Goal: Task Accomplishment & Management: Manage account settings

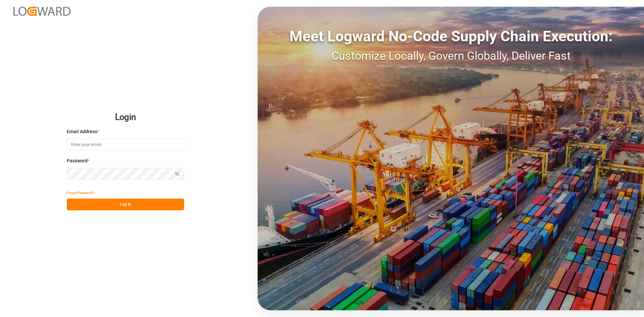
click at [107, 147] on input at bounding box center [125, 144] width 117 height 12
type input "praveen.kumar@logward.com"
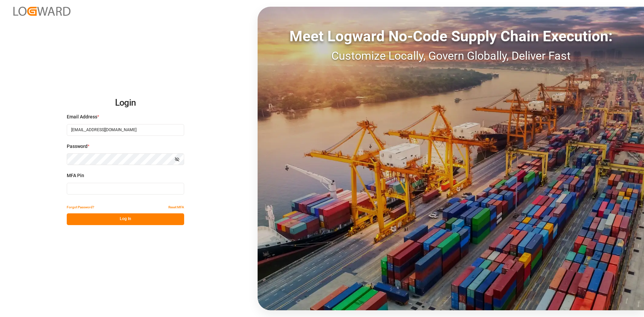
type input "525865"
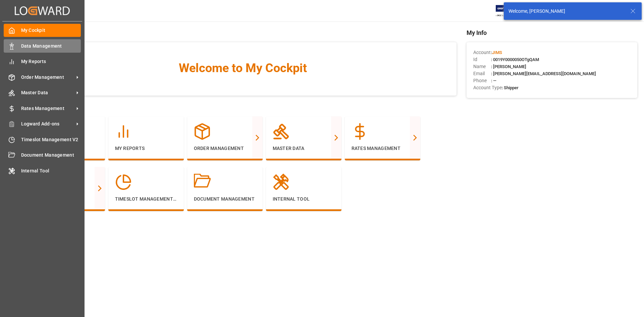
click at [50, 48] on span "Data Management" at bounding box center [51, 46] width 60 height 7
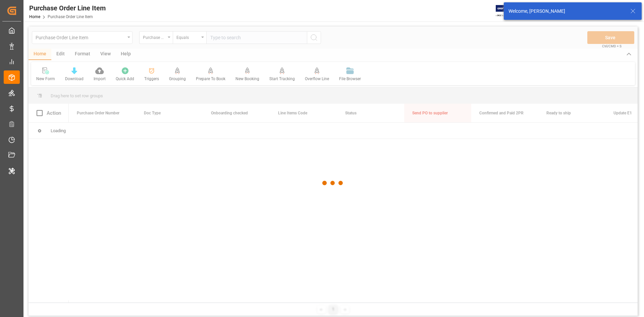
click at [635, 10] on icon at bounding box center [633, 11] width 8 height 8
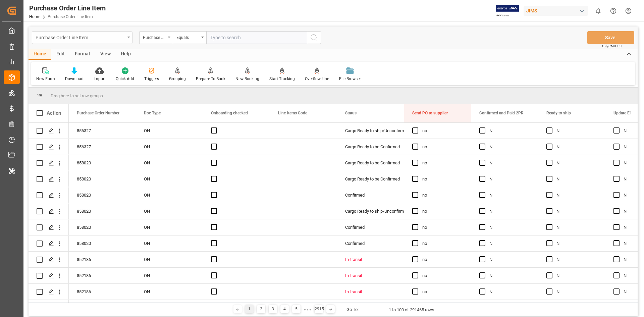
click at [125, 40] on div "Purchase Order Line Item" at bounding box center [82, 37] width 101 height 13
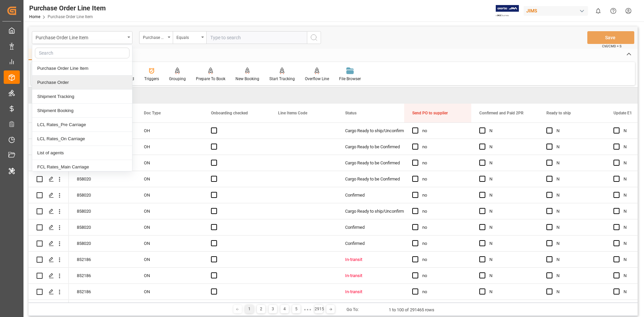
click at [57, 78] on div "Purchase Order" at bounding box center [82, 82] width 100 height 14
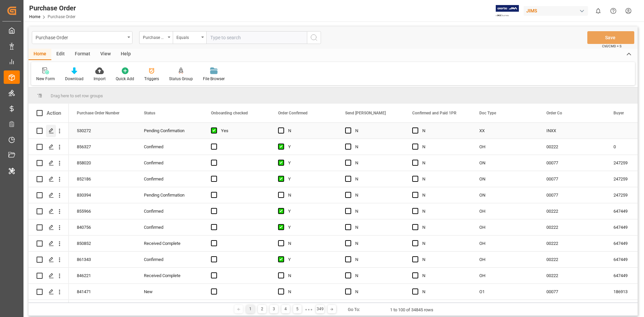
click at [51, 133] on icon "Press SPACE to select this row." at bounding box center [51, 130] width 5 height 5
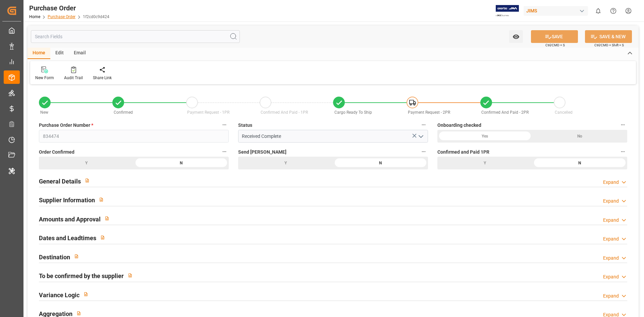
click at [52, 18] on link "Purchase Order" at bounding box center [62, 16] width 28 height 5
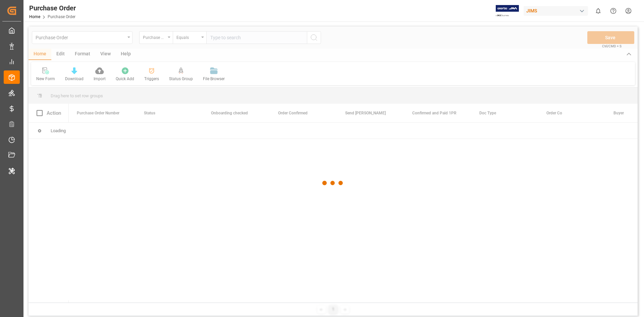
click at [168, 42] on div at bounding box center [332, 182] width 609 height 313
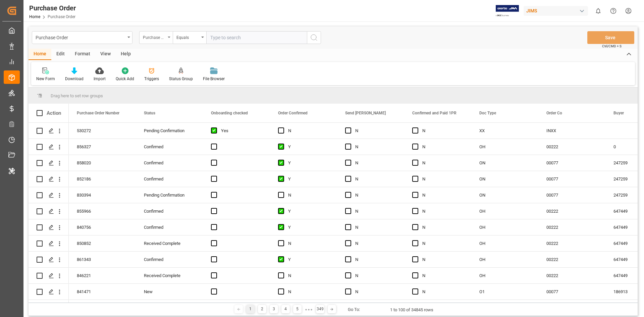
click at [168, 39] on div "Purchase Order Number" at bounding box center [156, 37] width 34 height 13
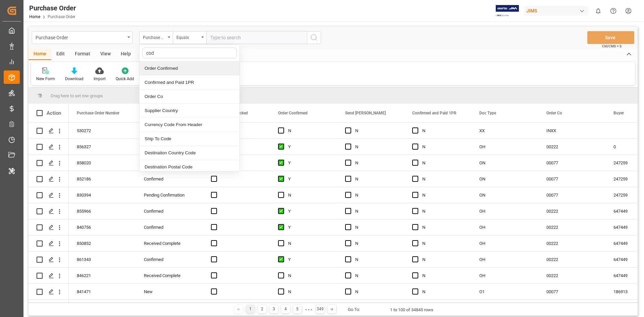
type input "code"
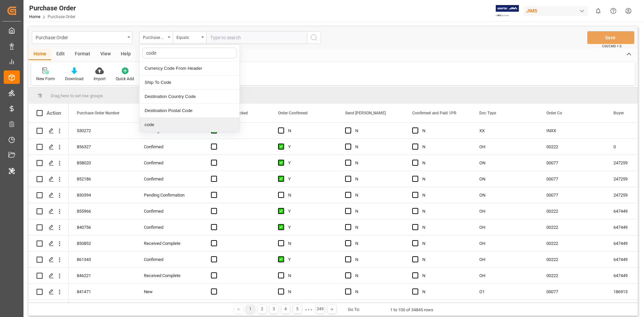
click at [154, 123] on div "code" at bounding box center [189, 125] width 100 height 14
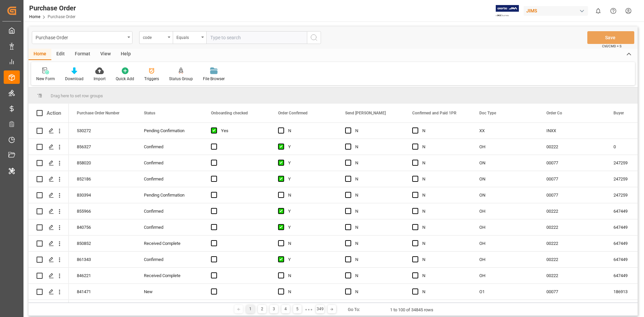
click at [242, 31] on div "Purchase Order code Equals Save Ctrl/CMD + S" at bounding box center [332, 37] width 609 height 22
click at [234, 44] on div "Purchase Order code Equals Save Ctrl/CMD + S" at bounding box center [332, 37] width 609 height 22
click at [233, 42] on input "text" at bounding box center [256, 37] width 101 height 13
paste input "1f2cd0c9d424"
type input "1f2cd0c9d424"
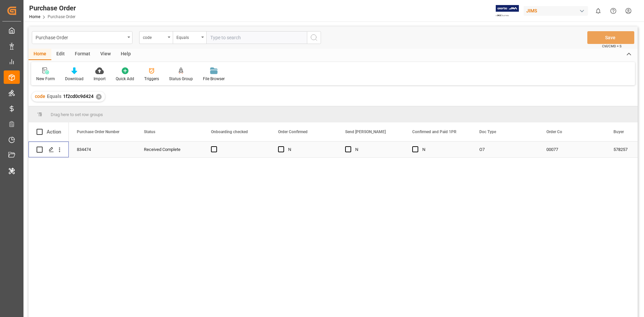
click at [42, 150] on input "Press Space to toggle row selection (unchecked)" at bounding box center [40, 150] width 6 height 6
checkbox input "true"
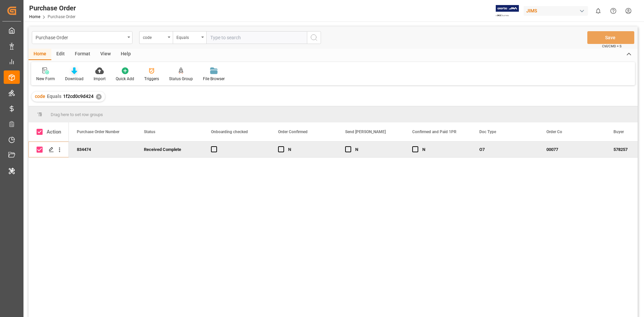
click at [71, 71] on icon at bounding box center [74, 70] width 6 height 7
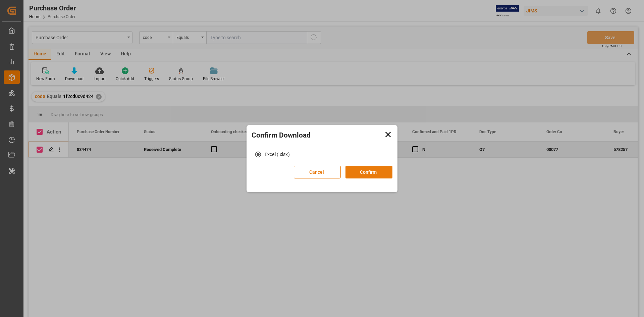
click at [374, 171] on button "Confirm" at bounding box center [368, 172] width 47 height 13
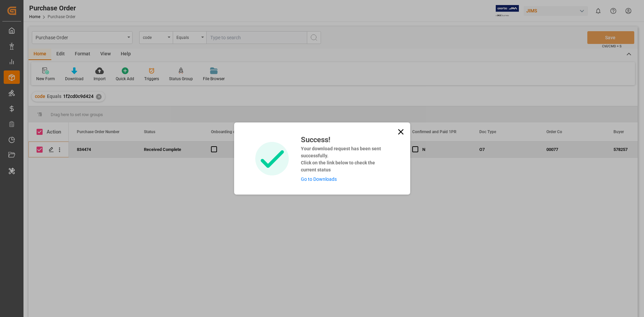
click at [311, 179] on link "Go to Downloads" at bounding box center [319, 178] width 36 height 5
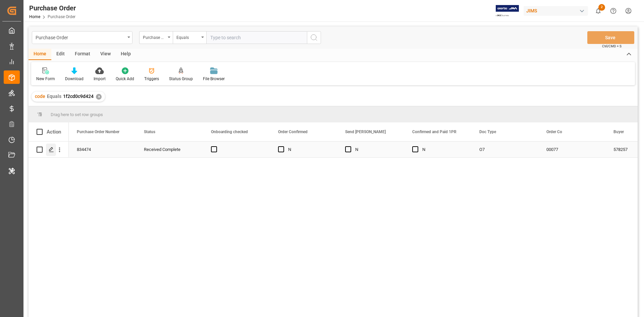
click at [51, 150] on icon "Press SPACE to select this row." at bounding box center [51, 149] width 5 height 5
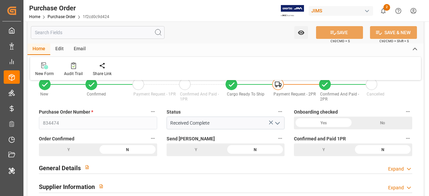
scroll to position [34, 0]
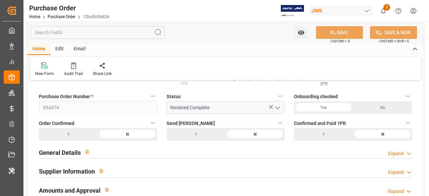
click at [133, 148] on div "General Details Expand" at bounding box center [225, 152] width 373 height 13
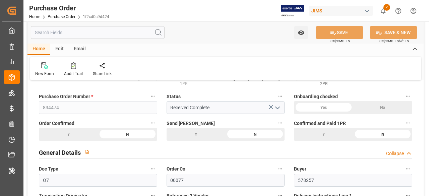
scroll to position [67, 0]
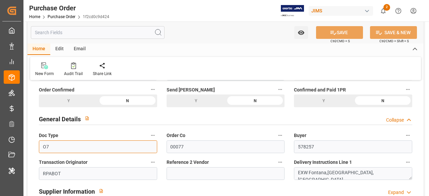
drag, startPoint x: 103, startPoint y: 148, endPoint x: 49, endPoint y: 141, distance: 54.0
click at [49, 141] on input "O7" at bounding box center [98, 146] width 118 height 13
click at [50, 140] on label "Doc Type" at bounding box center [98, 135] width 118 height 9
click at [149, 140] on button "Doc Type" at bounding box center [153, 135] width 9 height 9
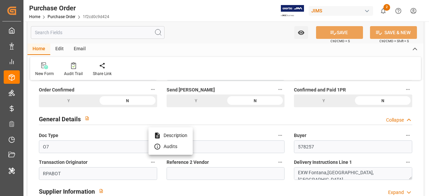
drag, startPoint x: 53, startPoint y: 146, endPoint x: 41, endPoint y: 147, distance: 11.8
click at [41, 147] on div at bounding box center [214, 98] width 429 height 196
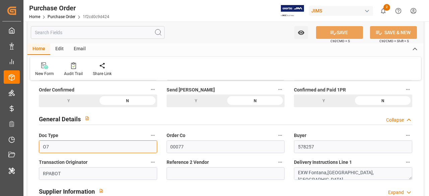
drag, startPoint x: 53, startPoint y: 148, endPoint x: 40, endPoint y: 149, distance: 13.1
click at [40, 149] on input "O7" at bounding box center [98, 146] width 118 height 13
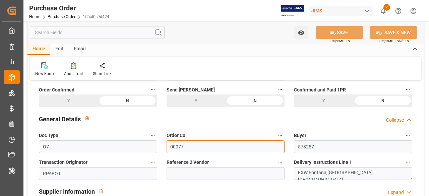
click at [178, 148] on input "00077" at bounding box center [226, 146] width 118 height 13
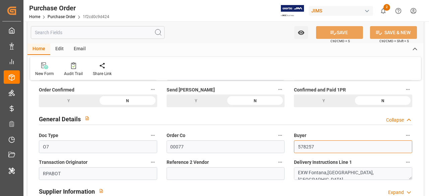
click at [311, 147] on input "578257" at bounding box center [353, 146] width 118 height 13
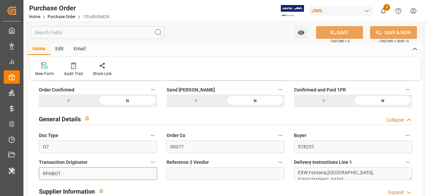
click at [57, 172] on input "RPABOT" at bounding box center [98, 173] width 118 height 13
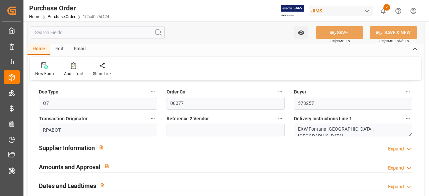
scroll to position [101, 0]
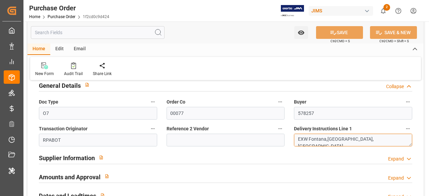
click at [318, 142] on textarea "EXW Fontana,CA,US" at bounding box center [353, 140] width 118 height 13
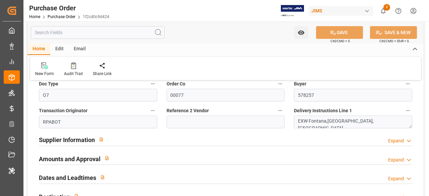
scroll to position [134, 0]
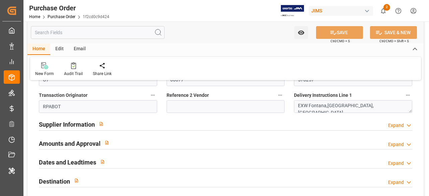
click at [129, 122] on div "Supplier Information Expand" at bounding box center [225, 124] width 373 height 13
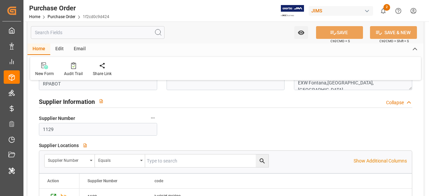
scroll to position [168, 0]
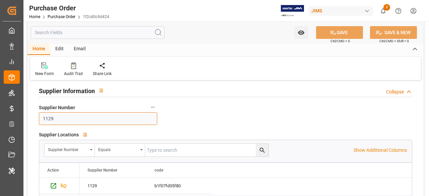
click at [52, 118] on input "1129" at bounding box center [98, 118] width 118 height 13
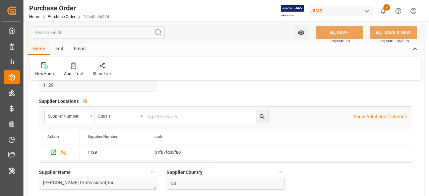
scroll to position [235, 0]
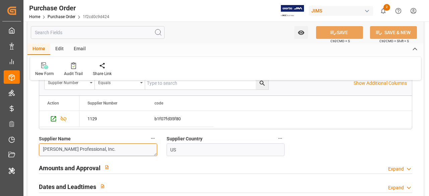
drag, startPoint x: 107, startPoint y: 151, endPoint x: 37, endPoint y: 143, distance: 70.9
click at [37, 143] on div "Supplier Name Harman Professional, Inc." at bounding box center [98, 145] width 128 height 27
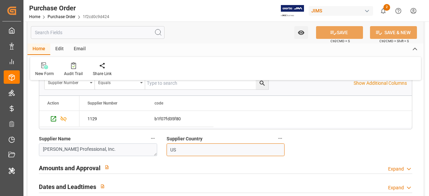
drag, startPoint x: 179, startPoint y: 149, endPoint x: 171, endPoint y: 149, distance: 8.0
click at [171, 149] on input "US" at bounding box center [226, 149] width 118 height 13
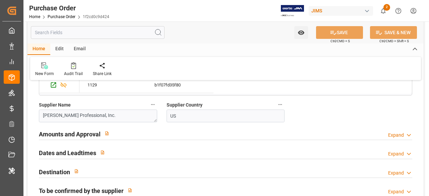
scroll to position [302, 0]
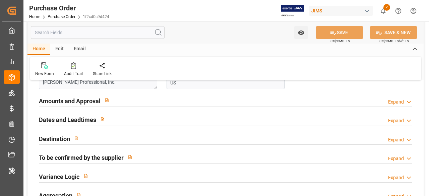
click at [118, 103] on div "Amounts and Approval Expand" at bounding box center [225, 100] width 373 height 13
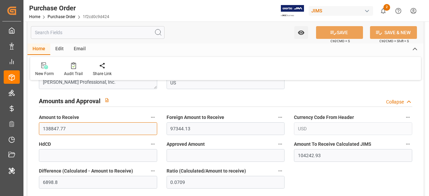
drag, startPoint x: 90, startPoint y: 125, endPoint x: 32, endPoint y: 120, distance: 58.6
click at [32, 120] on div "New Confirmed Payment Request - 1PR Confirmed And Paid - 1PR Cargo Ready To Shi…" at bounding box center [225, 57] width 396 height 546
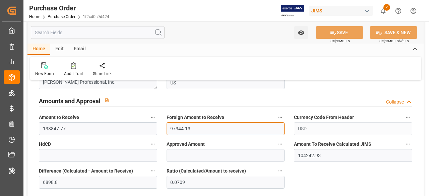
click at [179, 126] on input "97344.13" at bounding box center [226, 128] width 118 height 13
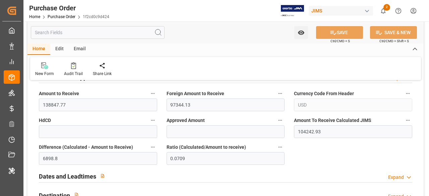
scroll to position [335, 0]
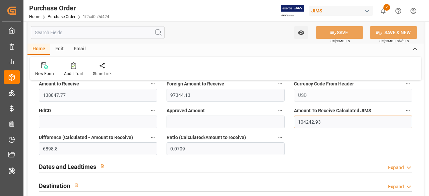
click at [305, 120] on input "104242.93" at bounding box center [353, 122] width 118 height 13
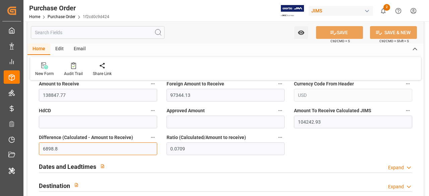
drag, startPoint x: 64, startPoint y: 150, endPoint x: 36, endPoint y: 149, distance: 28.5
click at [36, 149] on div "Difference (Calculated - Amount to Receive) 6898.8" at bounding box center [98, 144] width 128 height 27
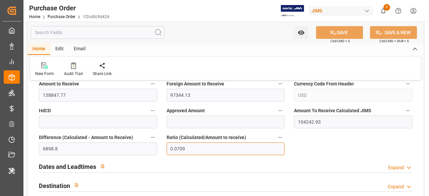
click at [176, 152] on input "0.0709" at bounding box center [226, 148] width 118 height 13
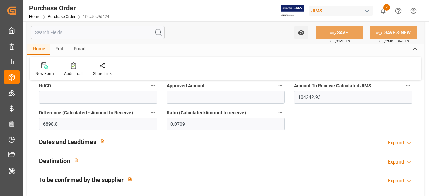
scroll to position [369, 0]
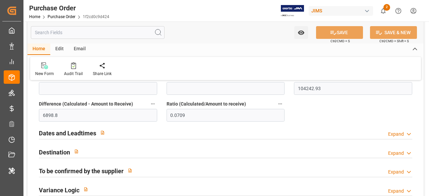
click at [130, 125] on div "Dates and Leadtimes Expand" at bounding box center [225, 133] width 383 height 19
click at [122, 133] on div "Dates and Leadtimes Expand" at bounding box center [225, 132] width 373 height 13
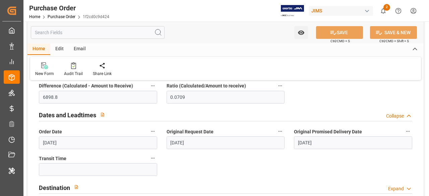
scroll to position [402, 0]
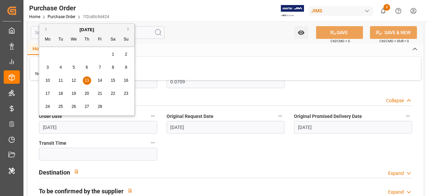
drag, startPoint x: 62, startPoint y: 129, endPoint x: 37, endPoint y: 130, distance: 24.5
click at [37, 130] on div "Order Date 13.02.2025" at bounding box center [98, 122] width 128 height 27
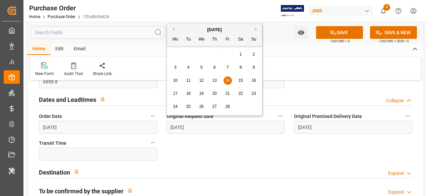
drag, startPoint x: 199, startPoint y: 127, endPoint x: 168, endPoint y: 129, distance: 30.6
click at [168, 129] on input "14.02.2025" at bounding box center [226, 127] width 118 height 13
click at [313, 134] on div "Original Promised Delivery Date 02.04.2025" at bounding box center [353, 122] width 128 height 27
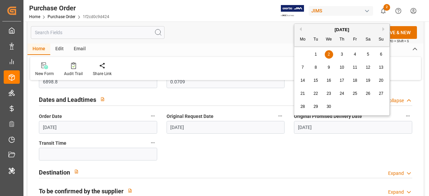
click at [318, 124] on input "02.04.2025" at bounding box center [353, 127] width 118 height 13
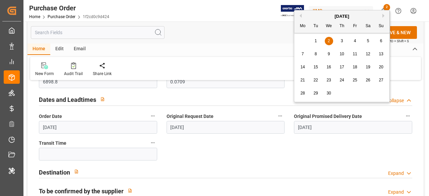
scroll to position [436, 0]
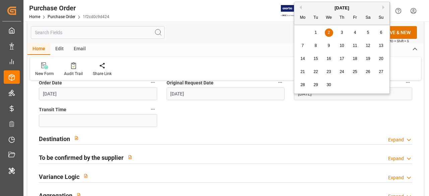
click at [119, 140] on div "Destination Expand" at bounding box center [225, 138] width 373 height 13
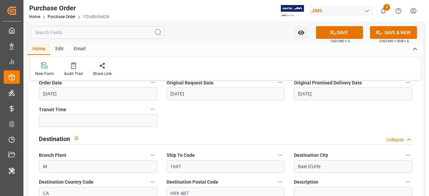
scroll to position [469, 0]
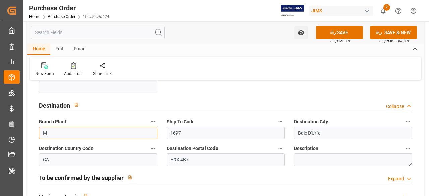
drag, startPoint x: 60, startPoint y: 126, endPoint x: 32, endPoint y: 129, distance: 28.7
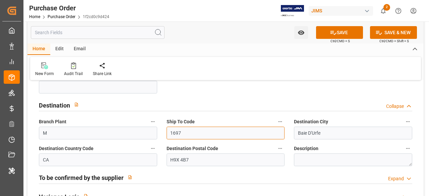
drag, startPoint x: 187, startPoint y: 132, endPoint x: 151, endPoint y: 130, distance: 36.3
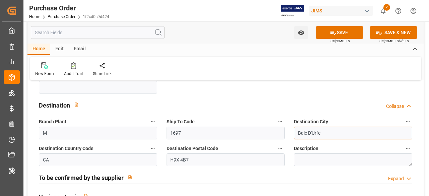
drag, startPoint x: 328, startPoint y: 131, endPoint x: 282, endPoint y: 130, distance: 45.3
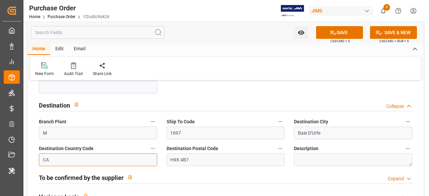
drag, startPoint x: 70, startPoint y: 161, endPoint x: 26, endPoint y: 161, distance: 44.3
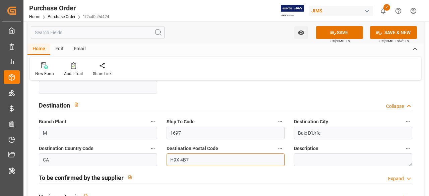
drag, startPoint x: 197, startPoint y: 163, endPoint x: 165, endPoint y: 161, distance: 32.2
click at [165, 161] on div "Destination Postal Code H9X 4B7" at bounding box center [226, 155] width 128 height 27
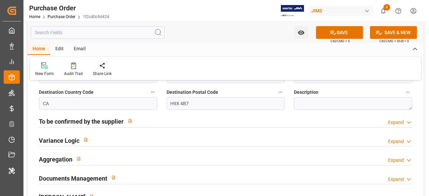
scroll to position [536, 0]
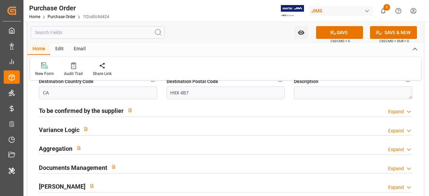
click at [157, 110] on div "To be confirmed by the supplier Expand" at bounding box center [225, 110] width 373 height 13
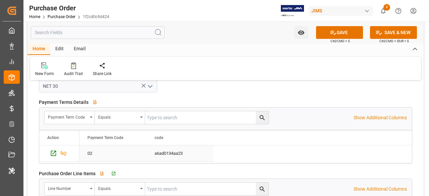
scroll to position [570, 0]
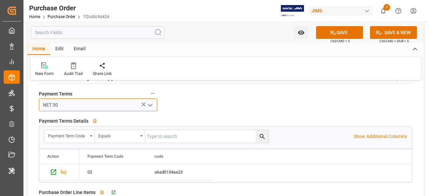
drag, startPoint x: 63, startPoint y: 104, endPoint x: 34, endPoint y: 104, distance: 28.8
click at [34, 104] on div "NET 30" at bounding box center [98, 105] width 128 height 13
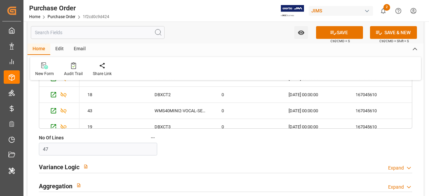
scroll to position [771, 0]
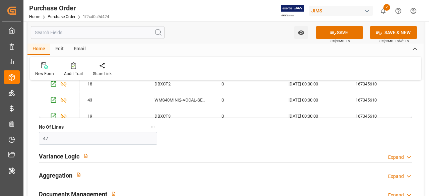
click at [109, 153] on div "Variance Logic Expand" at bounding box center [225, 156] width 373 height 13
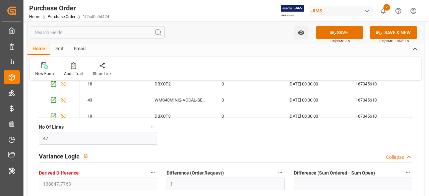
scroll to position [838, 0]
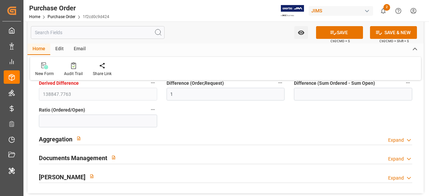
scroll to position [872, 0]
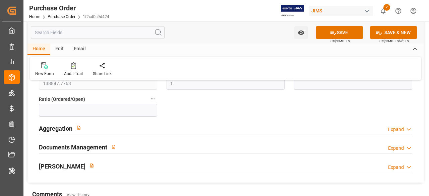
click at [119, 132] on div "Aggregation Expand" at bounding box center [225, 128] width 383 height 19
click at [120, 131] on div "Aggregation Expand" at bounding box center [225, 127] width 373 height 13
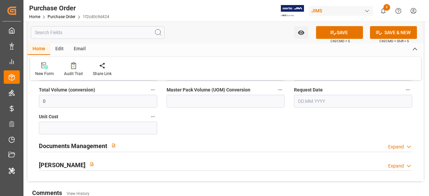
scroll to position [1039, 0]
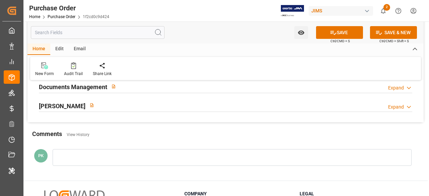
click at [115, 104] on div "EDI Milestones Expand" at bounding box center [225, 105] width 373 height 13
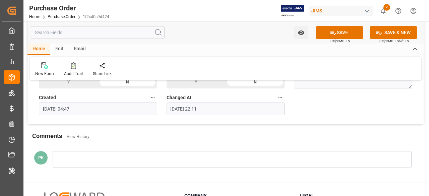
scroll to position [1106, 0]
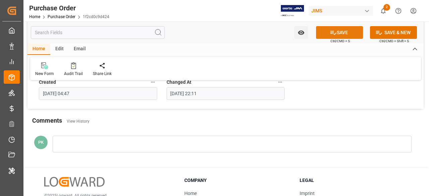
click at [322, 36] on button "SAVE" at bounding box center [339, 32] width 47 height 13
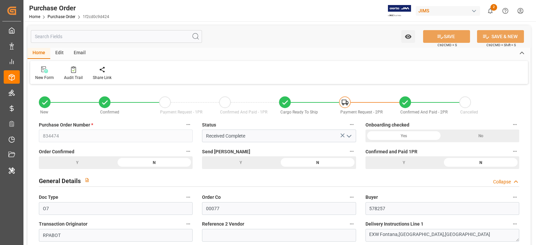
scroll to position [167, 0]
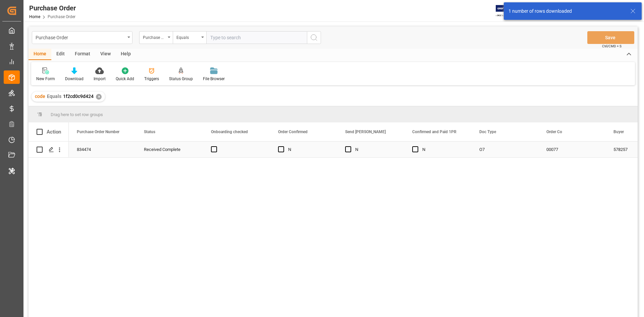
click at [80, 152] on div "834474" at bounding box center [102, 149] width 67 height 16
click at [96, 95] on div "✕" at bounding box center [99, 97] width 6 height 6
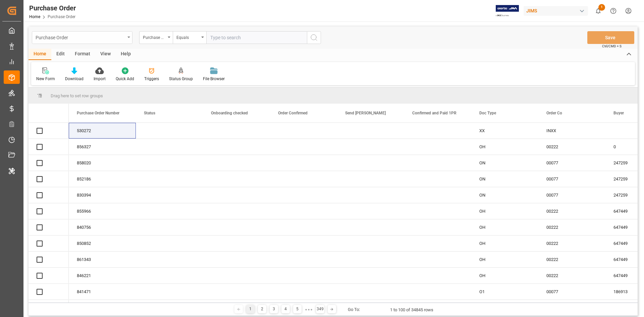
click at [130, 32] on div "Purchase Order" at bounding box center [82, 37] width 101 height 13
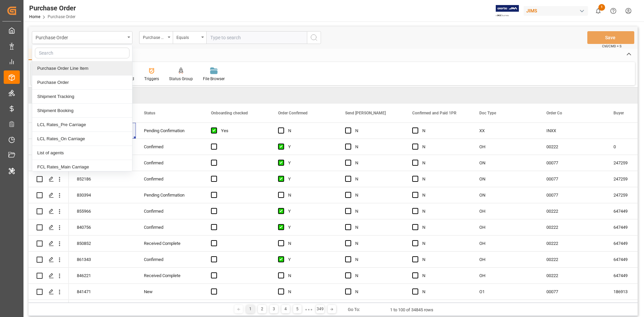
click at [97, 62] on div "Purchase Order Line Item" at bounding box center [82, 68] width 100 height 14
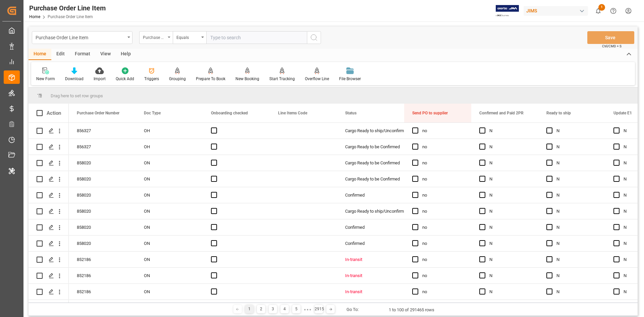
click at [169, 40] on div "Purchase Order Number" at bounding box center [156, 37] width 34 height 13
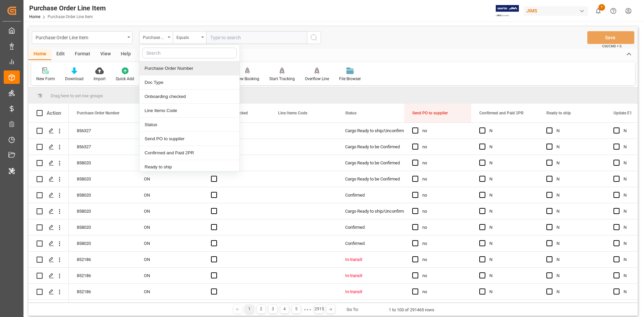
click at [184, 66] on div "Purchase Order Number" at bounding box center [189, 68] width 100 height 14
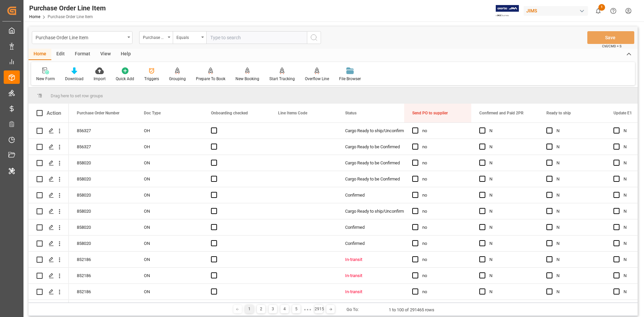
click at [223, 41] on input "text" at bounding box center [256, 37] width 101 height 13
paste input "834474"
type input "834474"
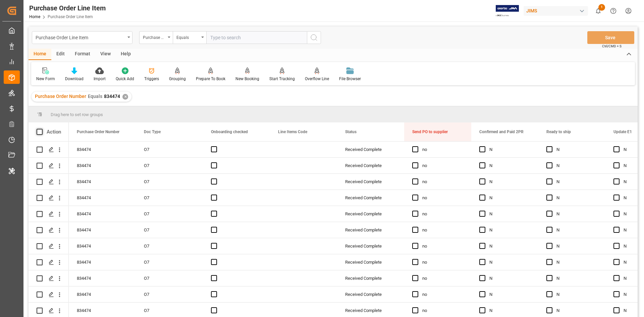
click at [41, 131] on span at bounding box center [40, 132] width 6 height 6
click at [42, 129] on input "checkbox" at bounding box center [42, 129] width 0 height 0
checkbox input "true"
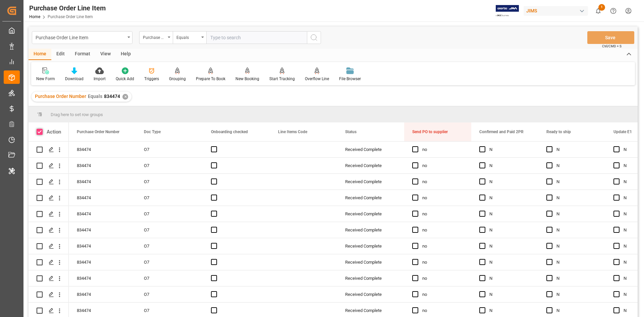
checkbox input "true"
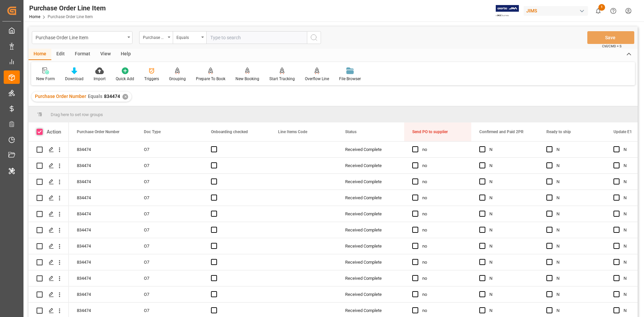
checkbox input "true"
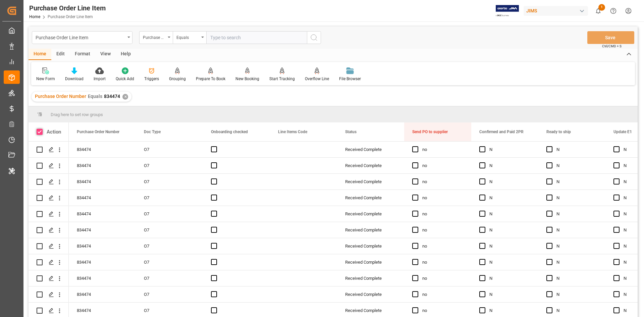
checkbox input "true"
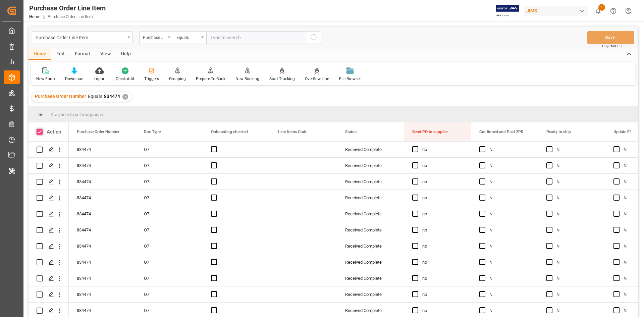
checkbox input "true"
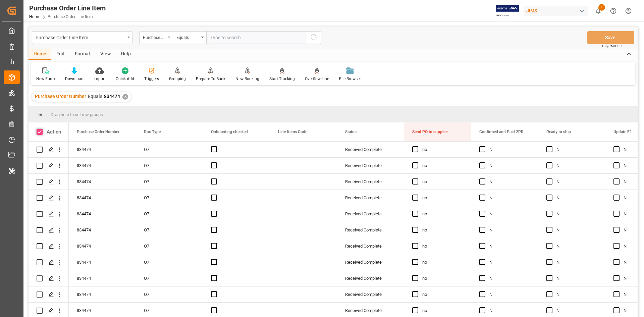
checkbox input "true"
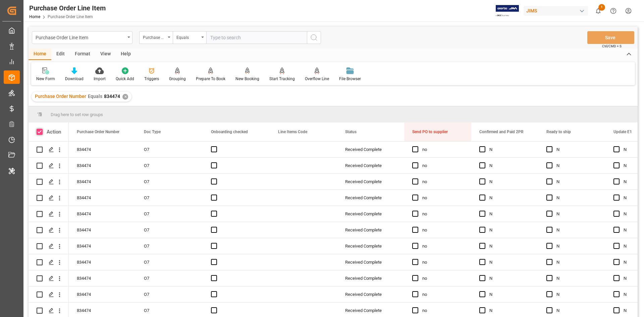
checkbox input "true"
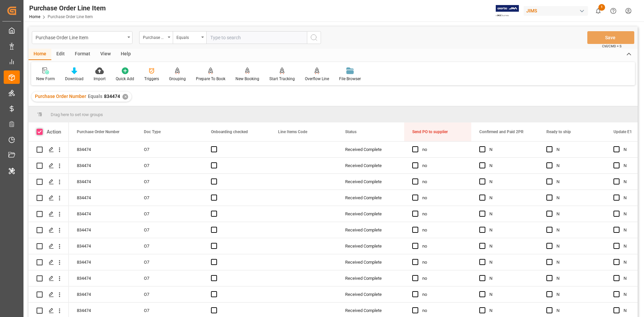
checkbox input "true"
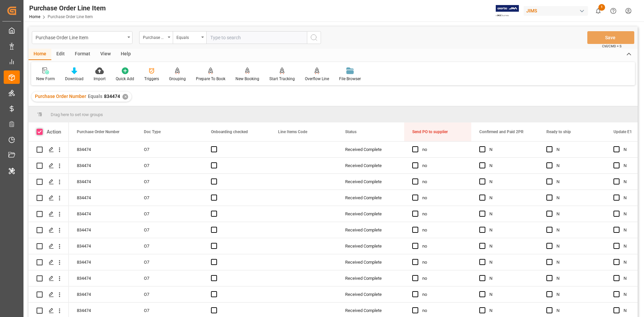
checkbox input "true"
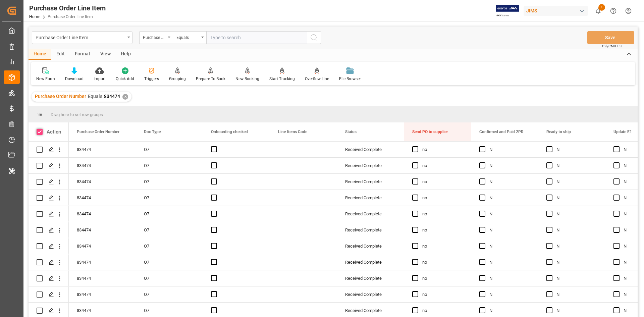
checkbox input "true"
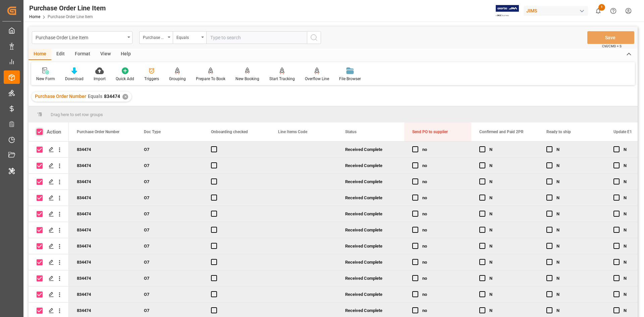
click at [39, 133] on span at bounding box center [40, 132] width 6 height 6
click at [42, 129] on input "checkbox" at bounding box center [42, 129] width 0 height 0
checkbox input "false"
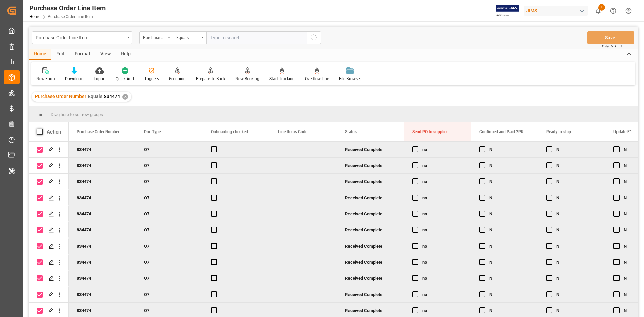
checkbox input "false"
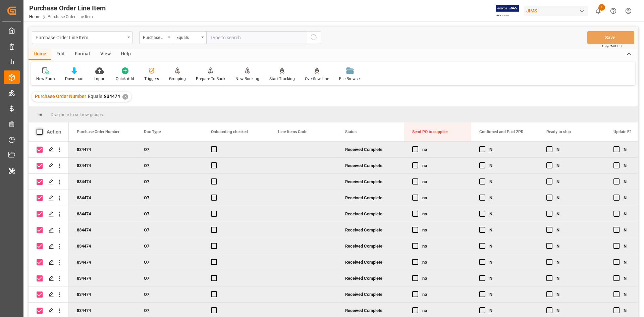
checkbox input "false"
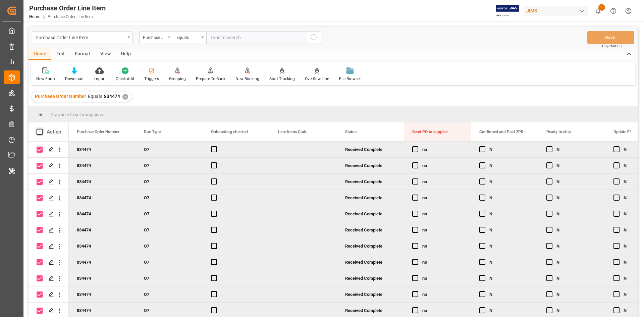
checkbox input "false"
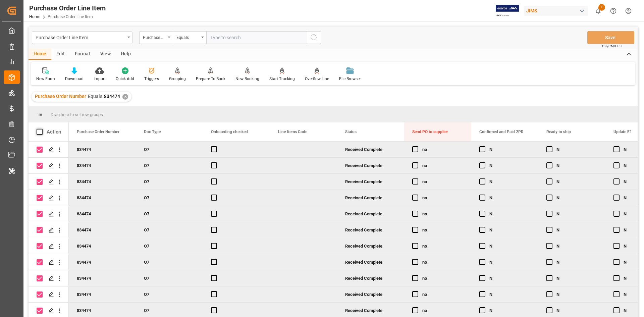
checkbox input "false"
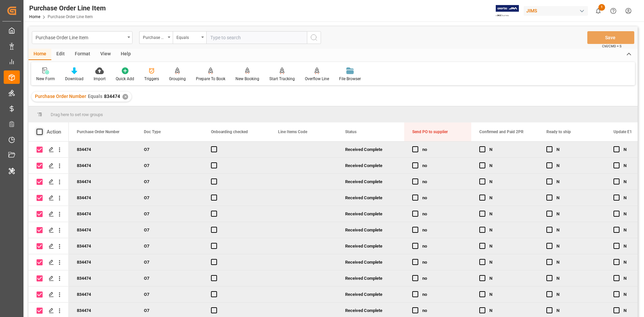
checkbox input "false"
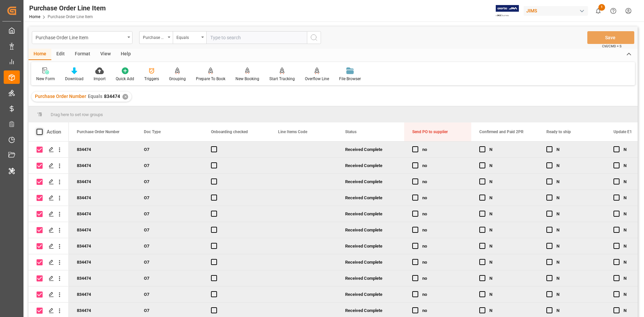
checkbox input "false"
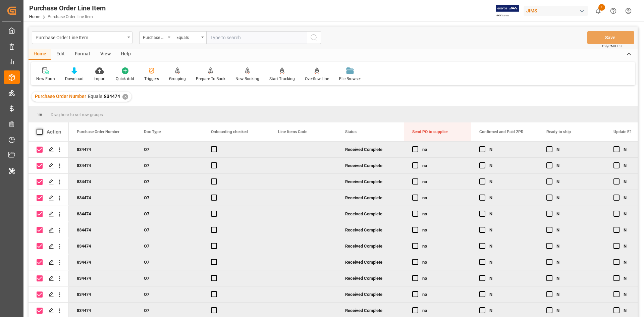
checkbox input "false"
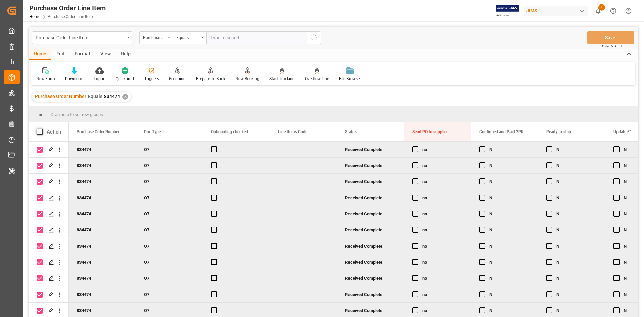
checkbox input "false"
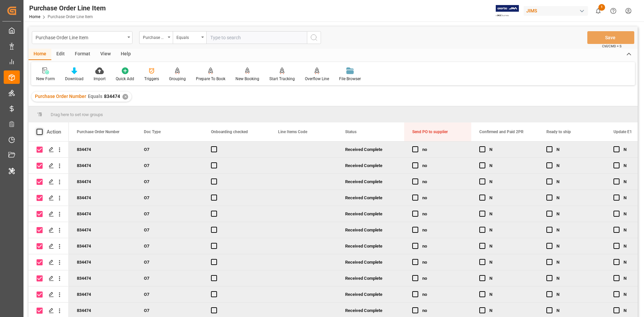
checkbox input "false"
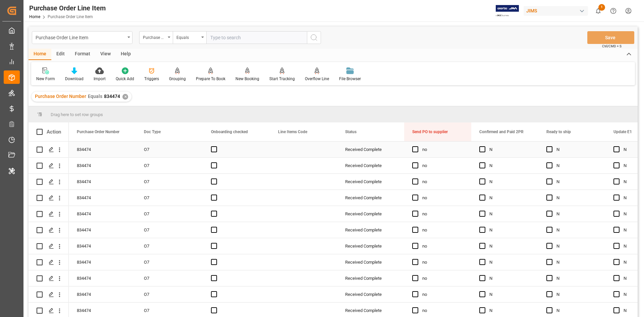
click at [40, 147] on input "Press Space to toggle row selection (unchecked)" at bounding box center [40, 150] width 6 height 6
checkbox input "true"
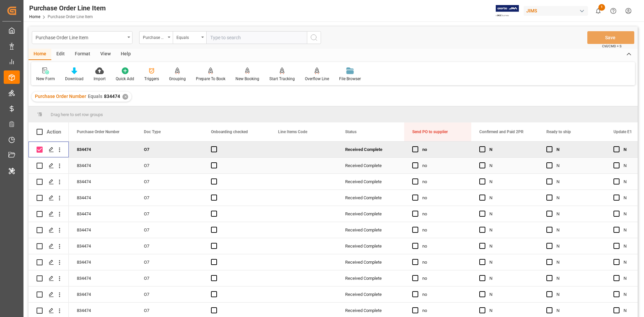
click at [43, 163] on div "Press SPACE to select this row." at bounding box center [49, 165] width 24 height 15
click at [39, 168] on input "Press Space to toggle row selection (unchecked)" at bounding box center [40, 166] width 6 height 6
checkbox input "true"
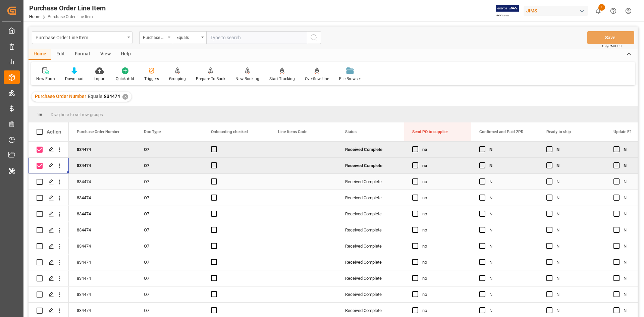
click at [38, 181] on input "Press Space to toggle row selection (unchecked)" at bounding box center [40, 182] width 6 height 6
checkbox input "true"
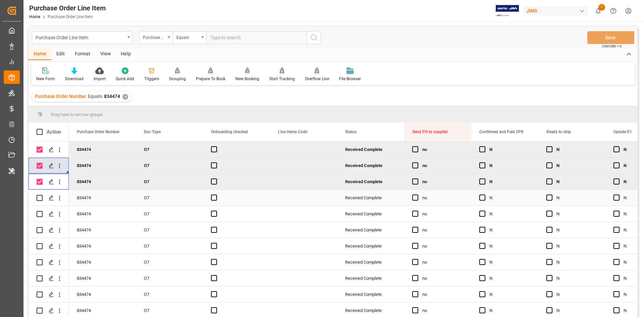
click at [41, 197] on input "Press Space to toggle row selection (unchecked)" at bounding box center [40, 198] width 6 height 6
checkbox input "true"
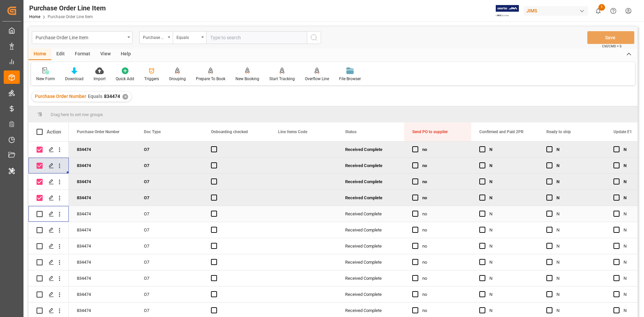
click at [40, 217] on div "Press SPACE to select this row." at bounding box center [40, 213] width 6 height 15
click at [41, 212] on input "Press Space to toggle row selection (unchecked)" at bounding box center [40, 214] width 6 height 6
checkbox input "true"
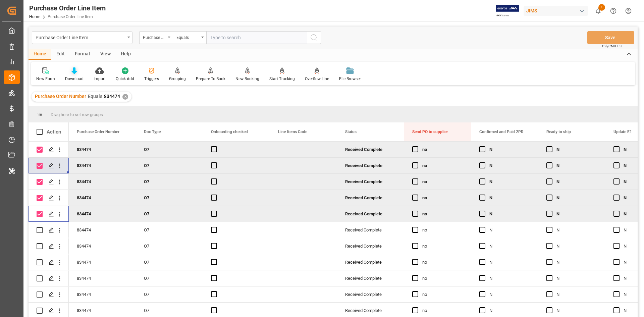
click at [76, 71] on icon at bounding box center [74, 70] width 6 height 7
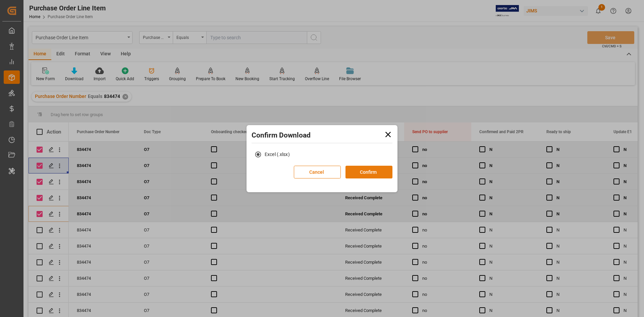
click at [355, 174] on button "Confirm" at bounding box center [368, 172] width 47 height 13
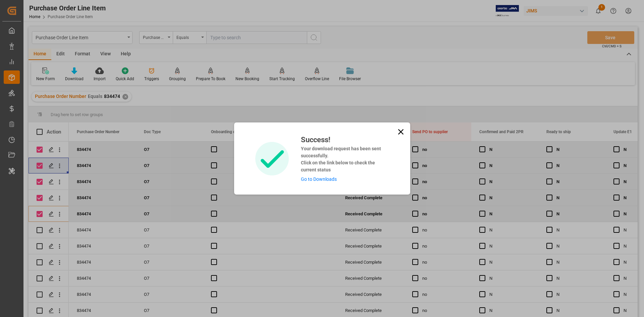
click at [325, 180] on link "Go to Downloads" at bounding box center [319, 178] width 36 height 5
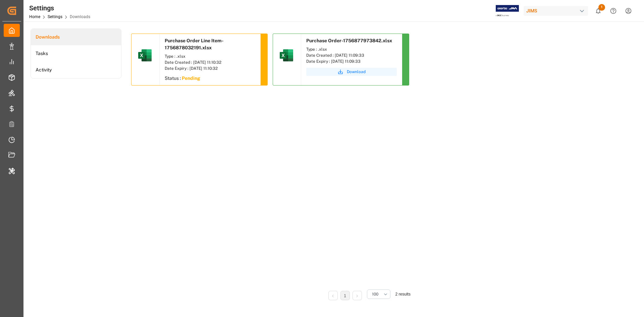
click at [374, 72] on button "Download" at bounding box center [351, 72] width 91 height 8
click at [183, 77] on button "Download" at bounding box center [210, 79] width 91 height 8
click at [212, 79] on span "Download" at bounding box center [214, 79] width 19 height 6
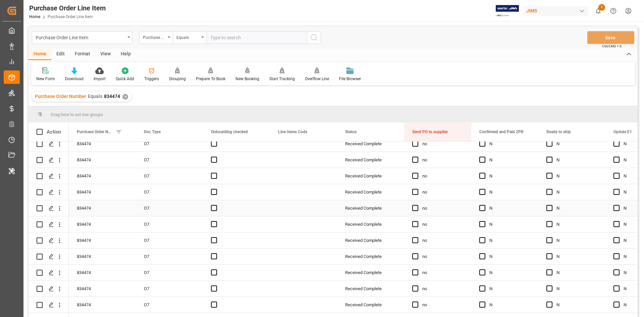
scroll to position [34, 0]
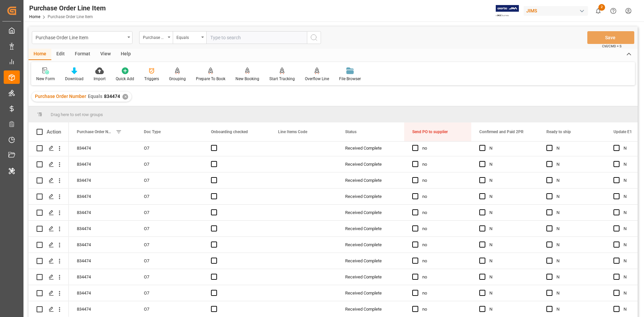
click at [358, 109] on div "Drag here to set row groups" at bounding box center [332, 114] width 609 height 16
click at [380, 94] on div "Purchase Order Number Equals 834474 ✕" at bounding box center [332, 96] width 609 height 19
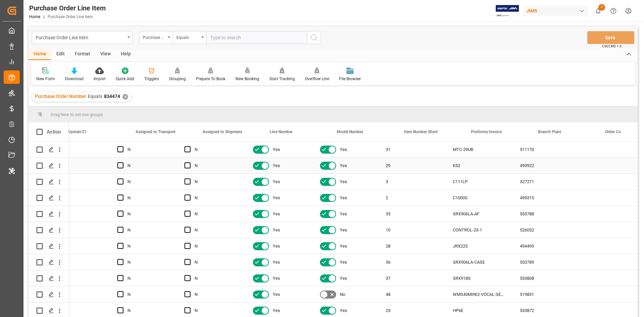
scroll to position [0, 548]
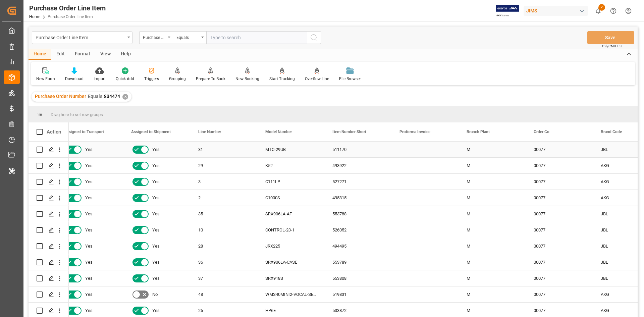
click at [296, 151] on div "MTC-29UB" at bounding box center [290, 149] width 67 height 16
click at [207, 163] on div "29" at bounding box center [223, 166] width 67 height 16
click at [53, 166] on icon "Press SPACE to select this row." at bounding box center [51, 165] width 5 height 5
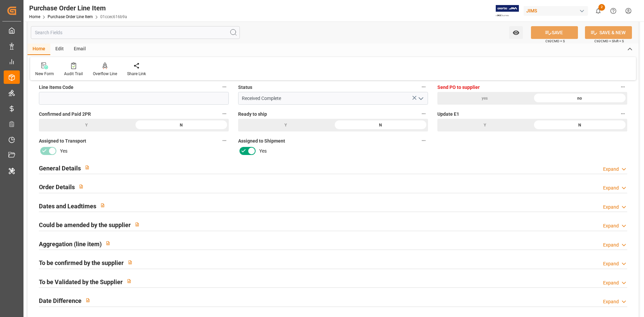
scroll to position [67, 0]
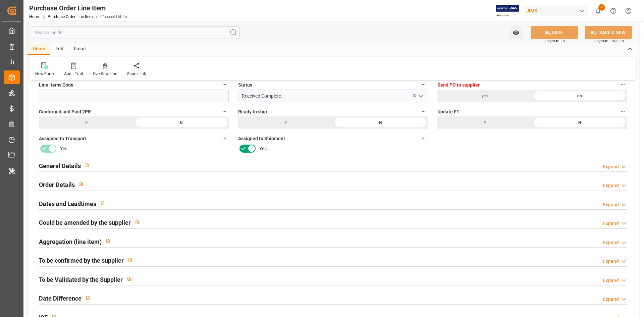
click at [136, 166] on div "General Details Expand" at bounding box center [333, 165] width 588 height 13
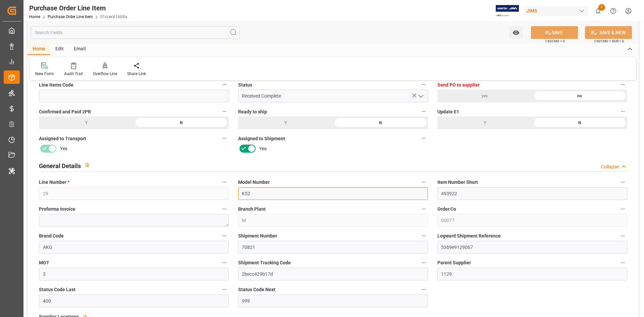
drag, startPoint x: 260, startPoint y: 191, endPoint x: 233, endPoint y: 190, distance: 27.5
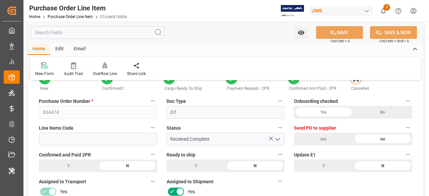
scroll to position [34, 0]
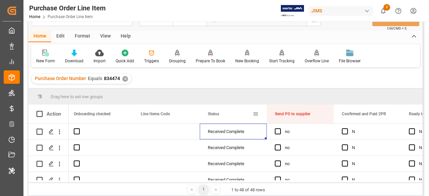
drag, startPoint x: 234, startPoint y: 113, endPoint x: 231, endPoint y: 122, distance: 8.9
click at [231, 122] on div "Action Doc Type Onboarding checked Line Items Code O7" at bounding box center [225, 144] width 394 height 78
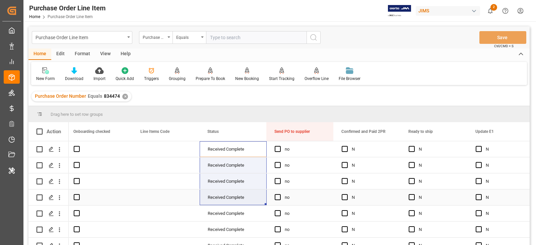
drag, startPoint x: 217, startPoint y: 146, endPoint x: 223, endPoint y: 196, distance: 50.6
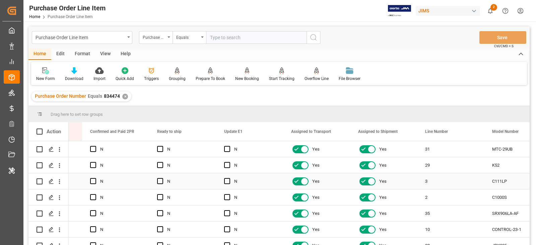
scroll to position [0, 436]
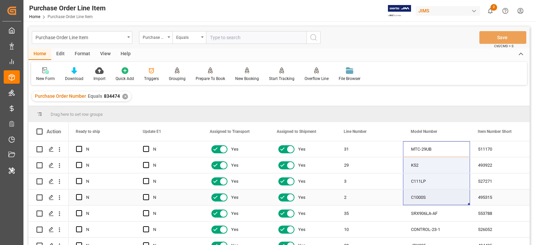
drag, startPoint x: 434, startPoint y: 144, endPoint x: 431, endPoint y: 199, distance: 55.4
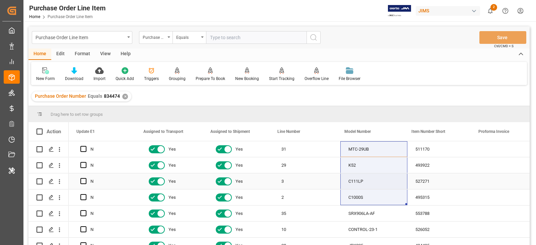
scroll to position [0, 536]
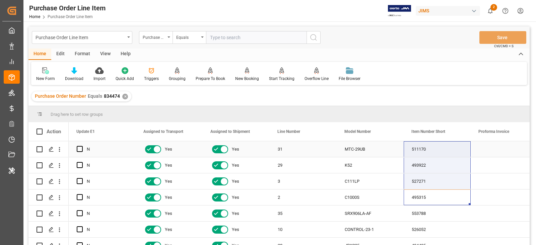
drag, startPoint x: 433, startPoint y: 193, endPoint x: 424, endPoint y: 146, distance: 48.1
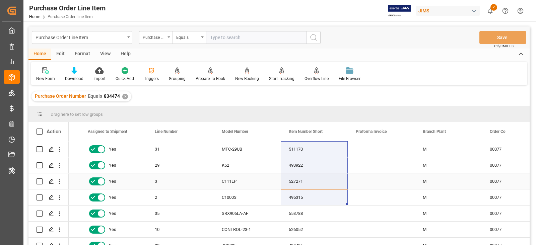
scroll to position [0, 661]
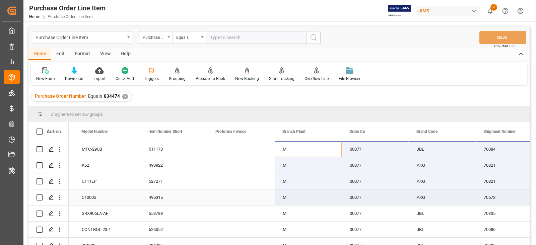
drag, startPoint x: 301, startPoint y: 150, endPoint x: 479, endPoint y: 191, distance: 183.1
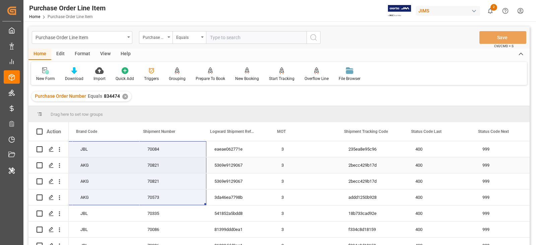
scroll to position [0, 1143]
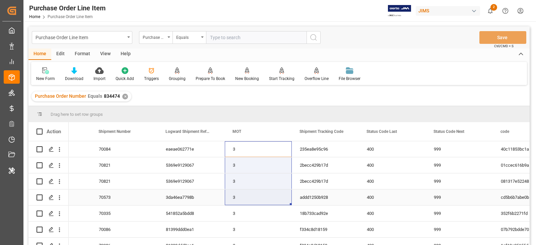
drag, startPoint x: 251, startPoint y: 147, endPoint x: 251, endPoint y: 193, distance: 45.9
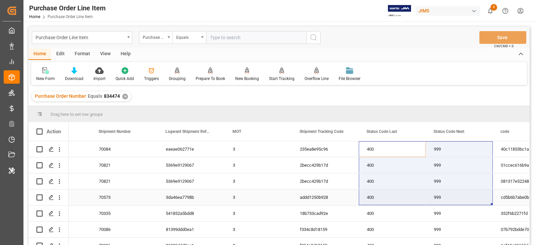
drag, startPoint x: 386, startPoint y: 148, endPoint x: 445, endPoint y: 190, distance: 73.5
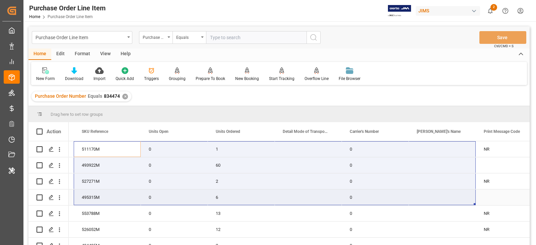
drag, startPoint x: 204, startPoint y: 146, endPoint x: 439, endPoint y: 202, distance: 241.8
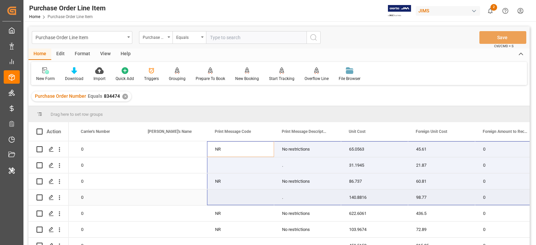
drag, startPoint x: 236, startPoint y: 151, endPoint x: 482, endPoint y: 193, distance: 249.4
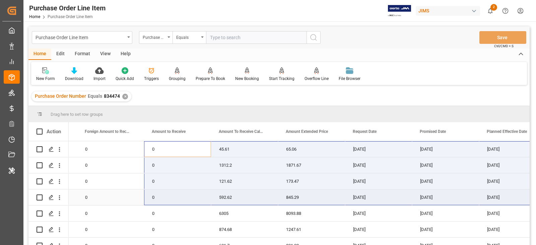
drag, startPoint x: 180, startPoint y: 151, endPoint x: 488, endPoint y: 192, distance: 310.9
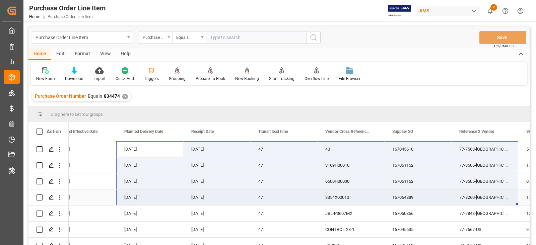
drag, startPoint x: 142, startPoint y: 150, endPoint x: 487, endPoint y: 190, distance: 347.3
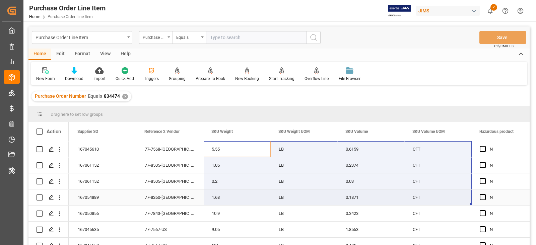
drag, startPoint x: 223, startPoint y: 150, endPoint x: 427, endPoint y: 192, distance: 207.8
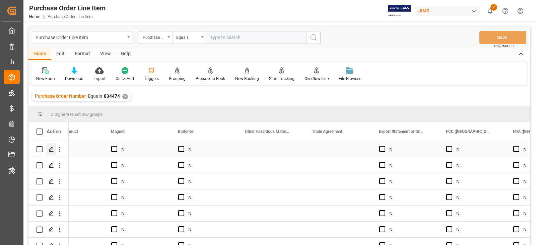
click at [46, 149] on div "Press SPACE to select this row." at bounding box center [51, 149] width 10 height 12
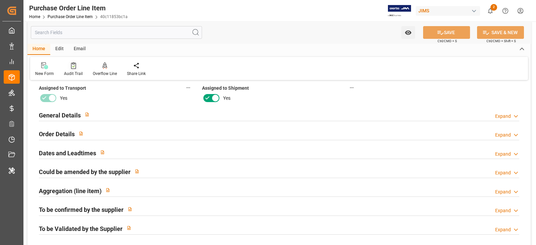
scroll to position [117, 0]
click at [67, 35] on input "text" at bounding box center [116, 32] width 171 height 13
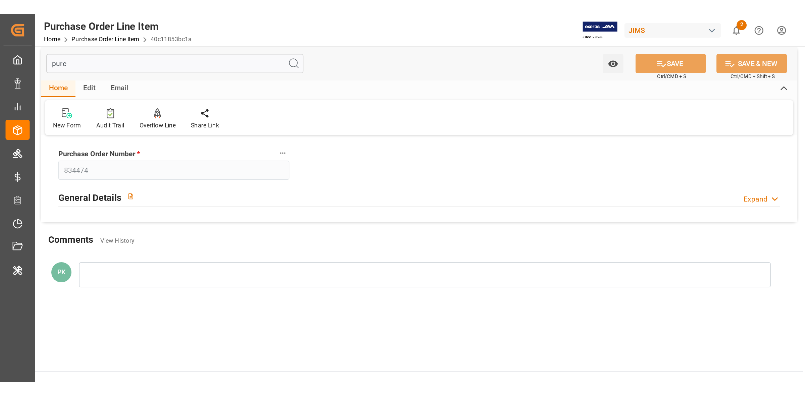
scroll to position [0, 0]
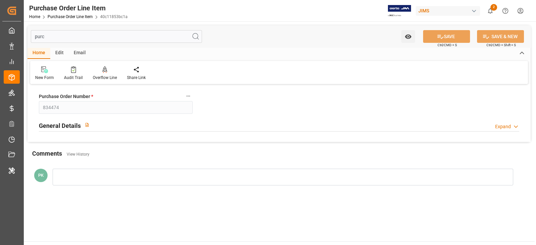
click at [114, 123] on div "General Details Expand" at bounding box center [279, 125] width 481 height 13
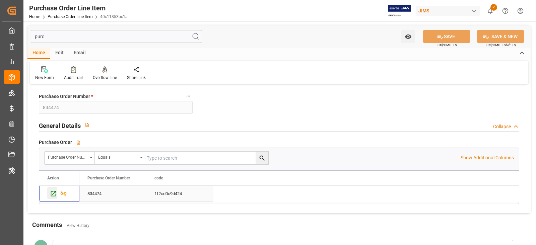
click at [52, 190] on icon "Press SPACE to select this row." at bounding box center [53, 193] width 7 height 7
click at [65, 38] on input "purc" at bounding box center [116, 36] width 171 height 13
paste input "SKU Master"
type input "SKU Master"
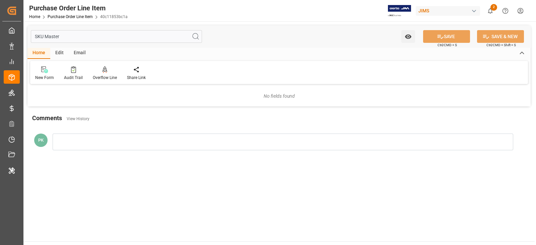
drag, startPoint x: 83, startPoint y: 36, endPoint x: 28, endPoint y: 28, distance: 55.5
click at [28, 28] on div "SKU Master Watch Option SAVE Ctrl/CMD + S SAVE & NEW Ctrl/CMD + Shift + S" at bounding box center [279, 36] width 504 height 22
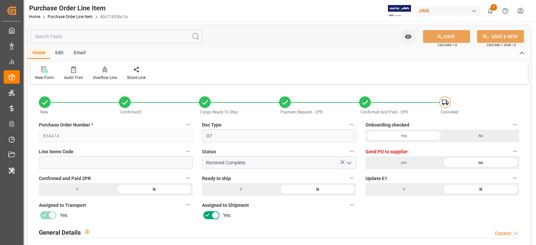
click at [56, 55] on div "Edit" at bounding box center [59, 53] width 18 height 11
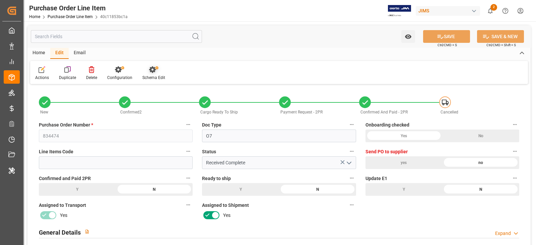
click at [146, 76] on div "Schema Edit" at bounding box center [153, 78] width 23 height 6
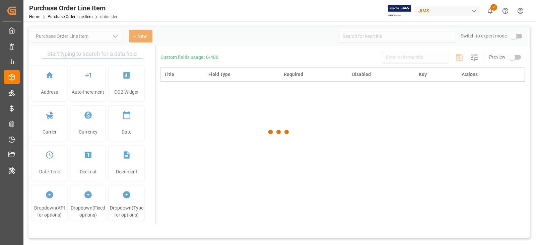
type input "Purchase Order Line Item"
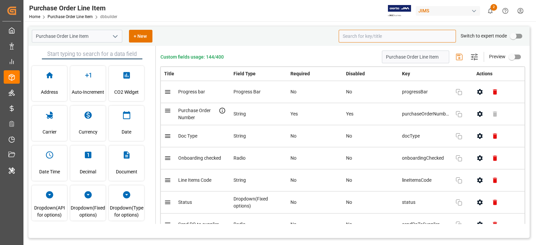
click at [401, 38] on input at bounding box center [397, 36] width 117 height 13
paste input "SKU Master"
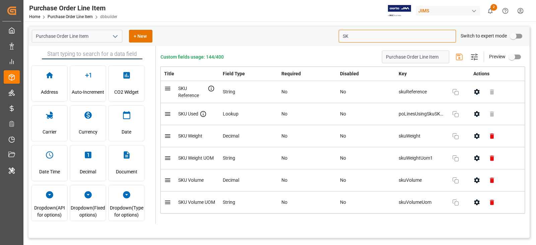
type input "S"
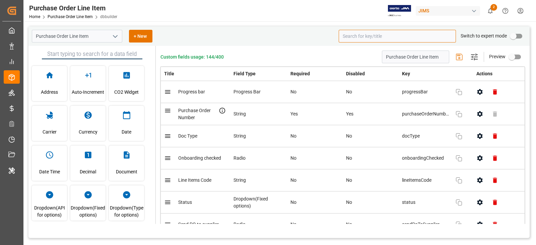
paste input "poLinesUsingSkuSKUMasterreverse"
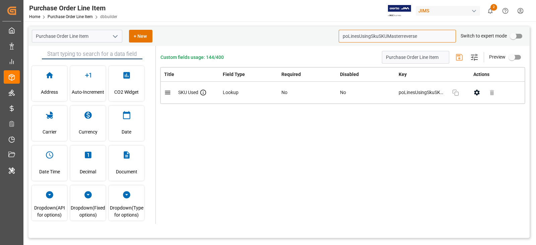
type input "poLinesUsingSkuSKUMasterreverse"
click at [478, 96] on button "button" at bounding box center [477, 92] width 15 height 15
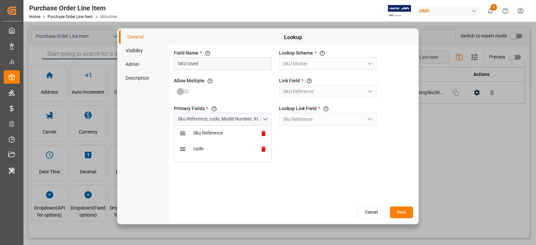
drag, startPoint x: 214, startPoint y: 65, endPoint x: 163, endPoint y: 64, distance: 51.0
click at [163, 64] on div "General Visibility Admin Description Lookup Field Name * The title of the field…" at bounding box center [268, 126] width 298 height 193
click at [373, 214] on button "Cancel" at bounding box center [371, 213] width 27 height 12
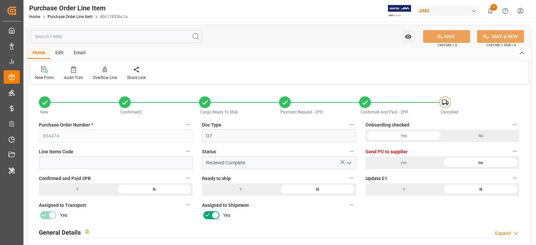
click at [59, 35] on input "text" at bounding box center [116, 36] width 171 height 13
paste input "SKU Used"
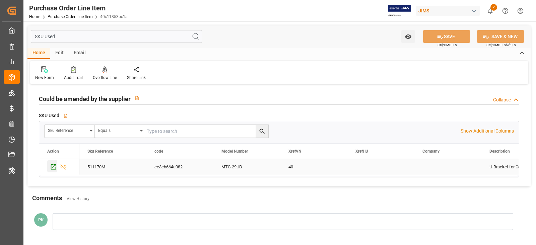
type input "SKU Used"
click at [57, 169] on div "Press SPACE to select this row." at bounding box center [52, 166] width 10 height 12
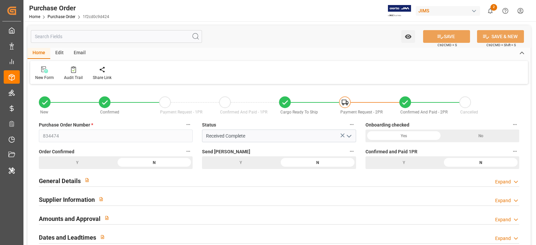
type input "[DATE] 04:47"
type input "[DATE] 22:11"
click at [70, 29] on div "Watch Option SAVE Ctrl/CMD + S SAVE & NEW Ctrl/CMD + Shift + S" at bounding box center [279, 36] width 504 height 22
click at [60, 38] on input "text" at bounding box center [116, 36] width 171 height 13
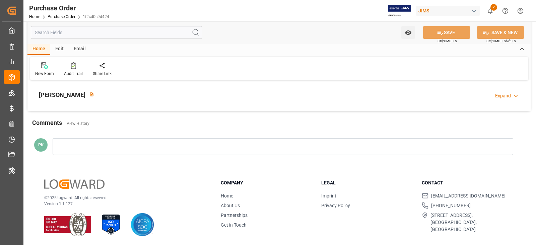
scroll to position [215, 0]
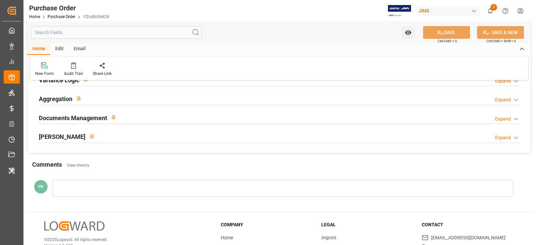
click at [141, 132] on div "EDI Milestones Expand" at bounding box center [279, 136] width 481 height 13
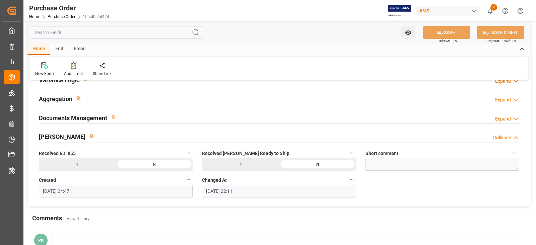
click at [153, 122] on div "Documents Management Expand" at bounding box center [279, 117] width 481 height 13
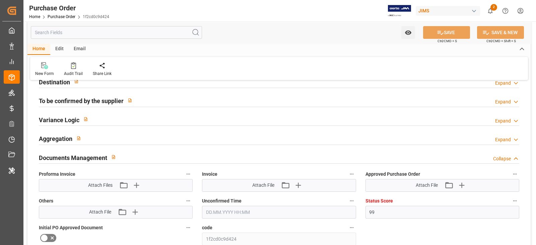
scroll to position [89, 0]
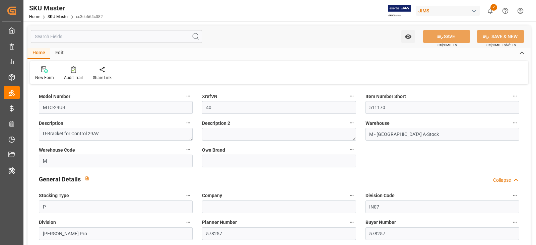
type input "0"
type input "30"
type input "25"
type input "0"
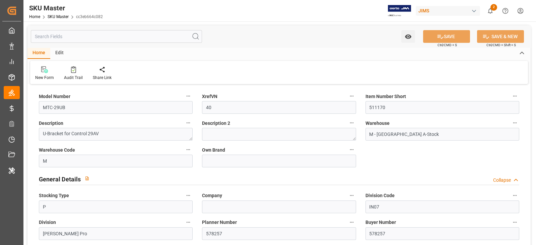
type input "4.1"
type input "5.55"
type input "2.5174"
type input "0.6159"
type input "0.0174"
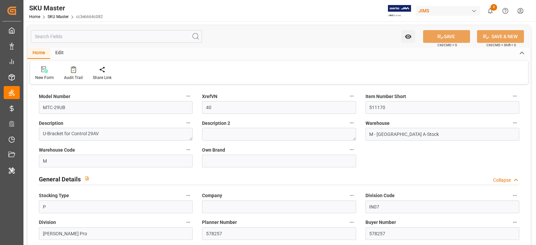
type input "0"
type input "1"
type input "0"
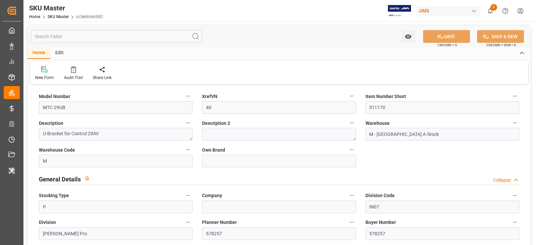
type input "0"
